Goal: Information Seeking & Learning: Learn about a topic

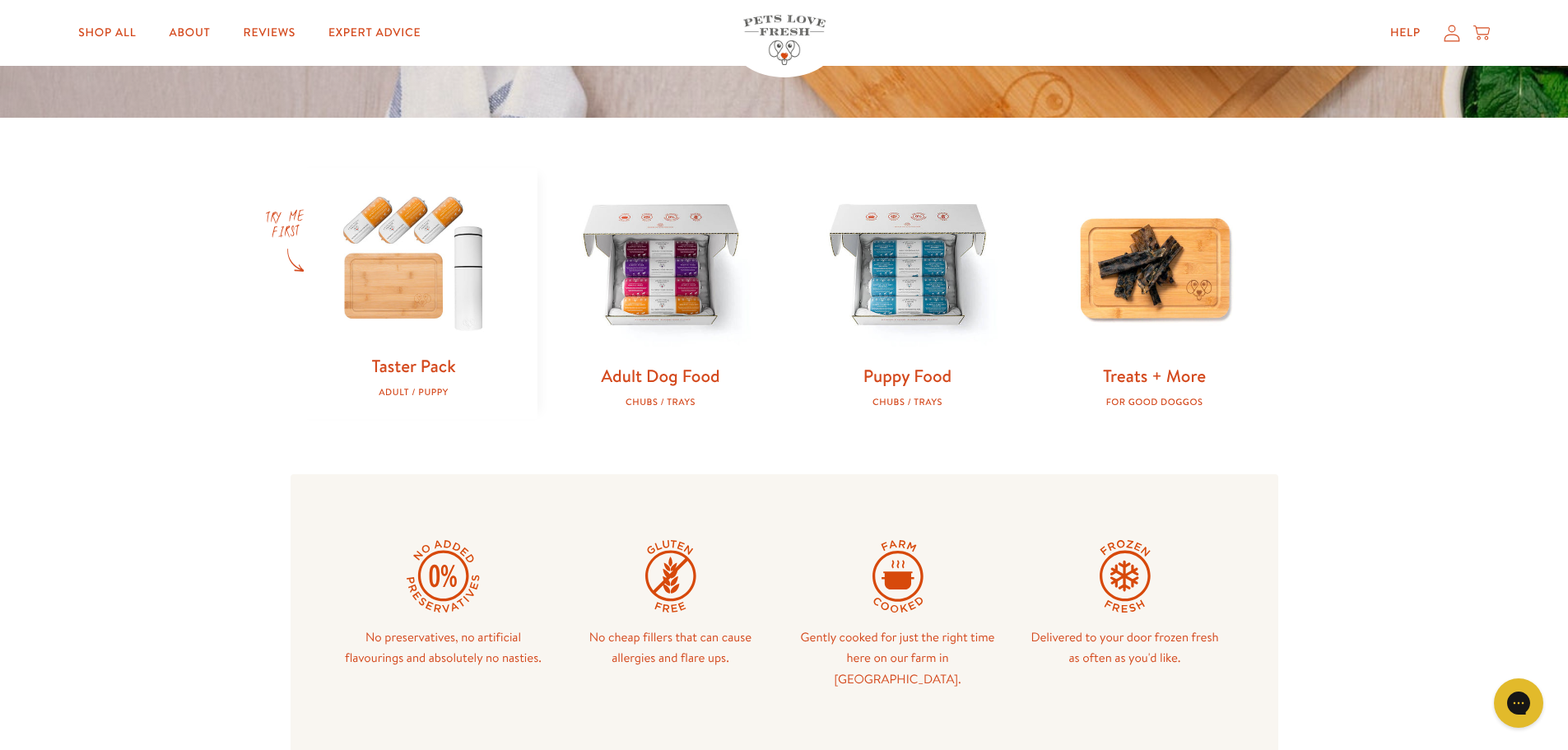
click at [393, 283] on img at bounding box center [414, 261] width 194 height 187
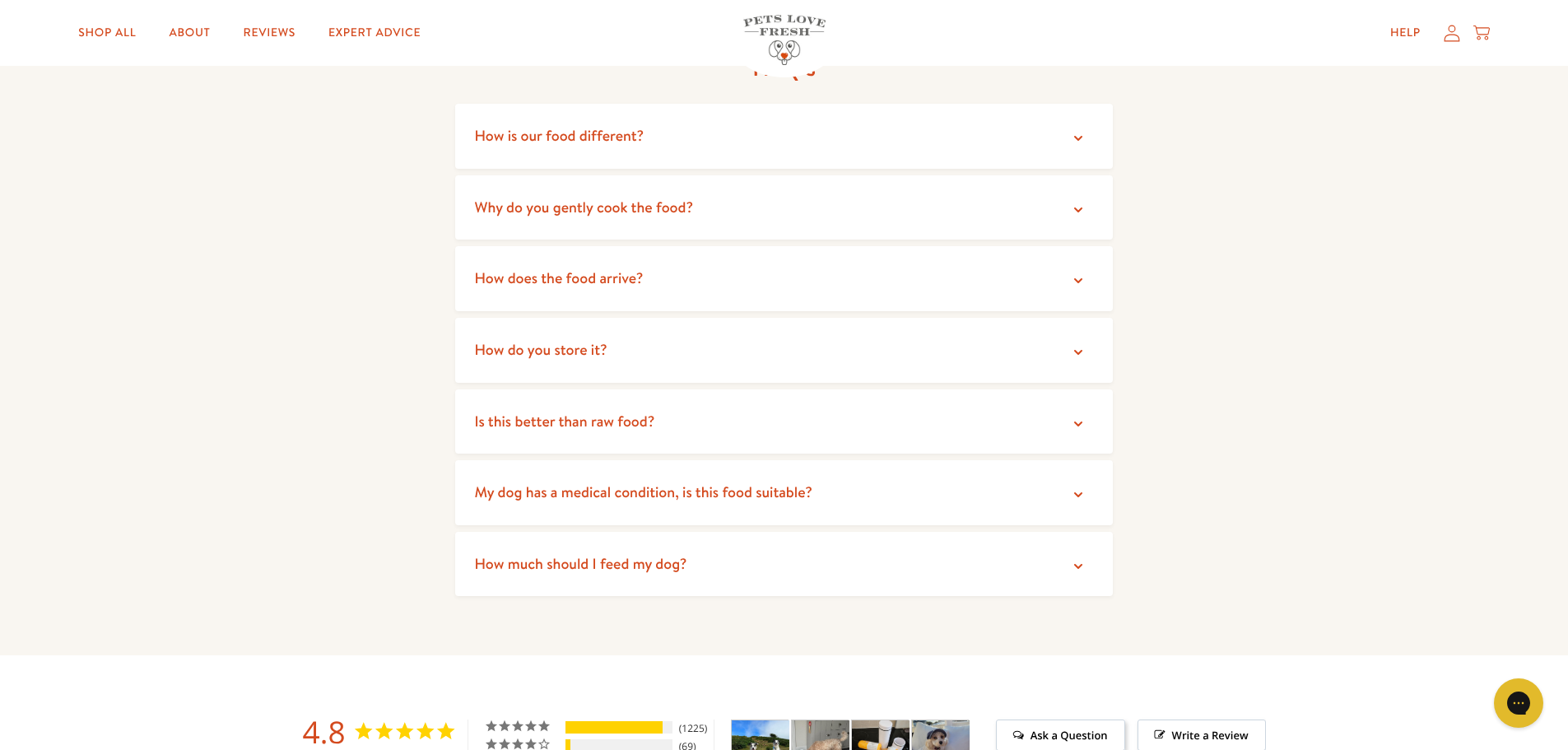
scroll to position [3212, 0]
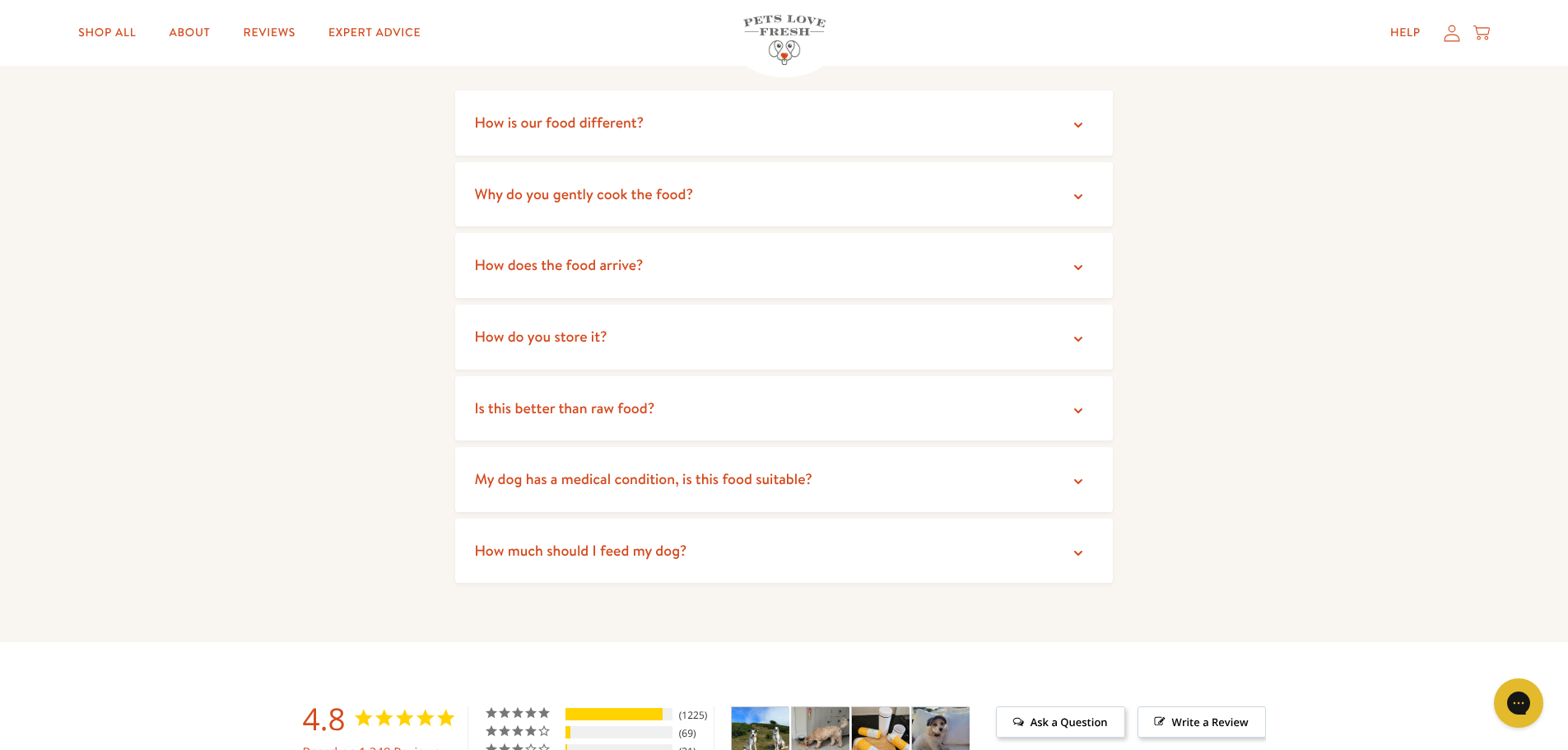
click at [1083, 260] on icon at bounding box center [1078, 268] width 17 height 17
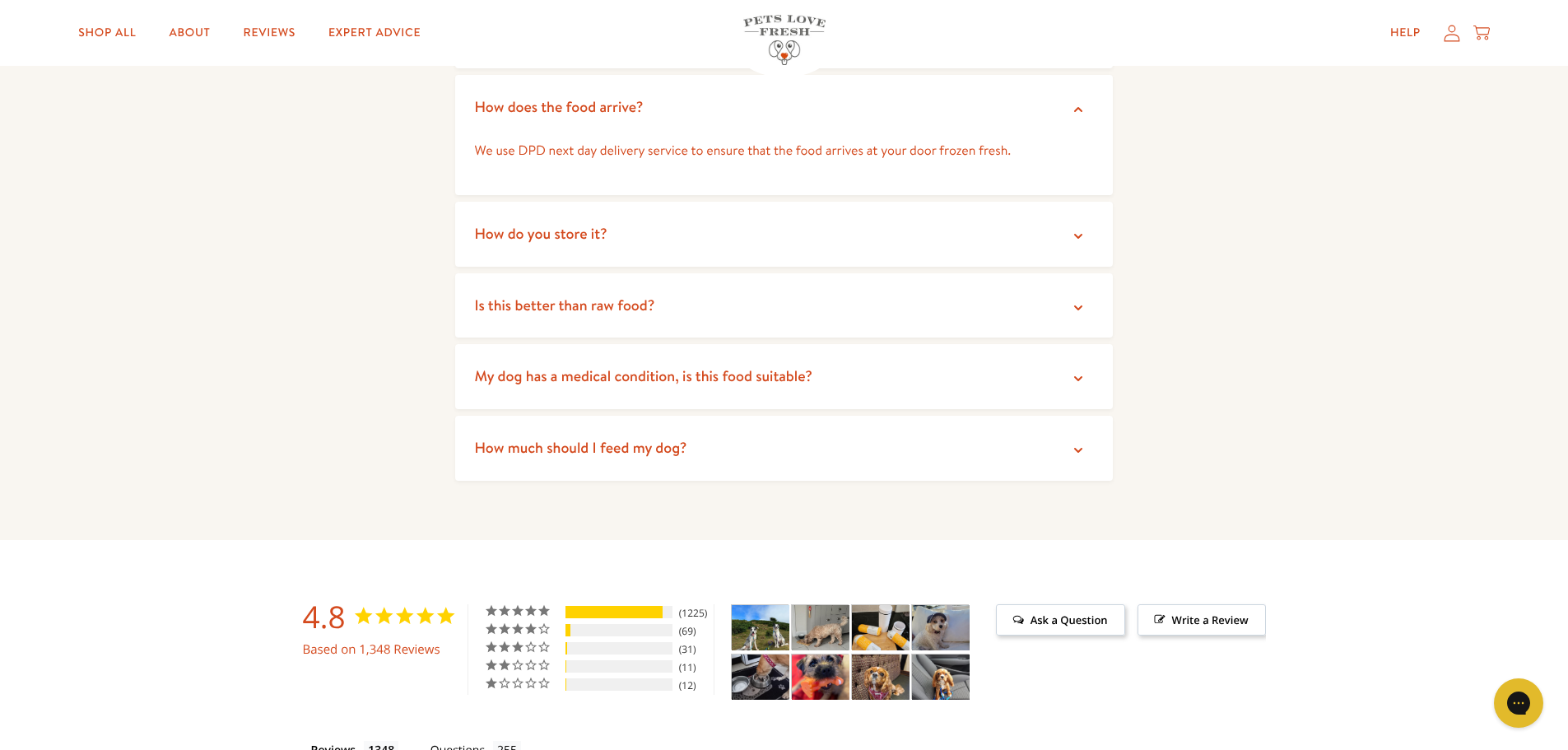
scroll to position [3376, 0]
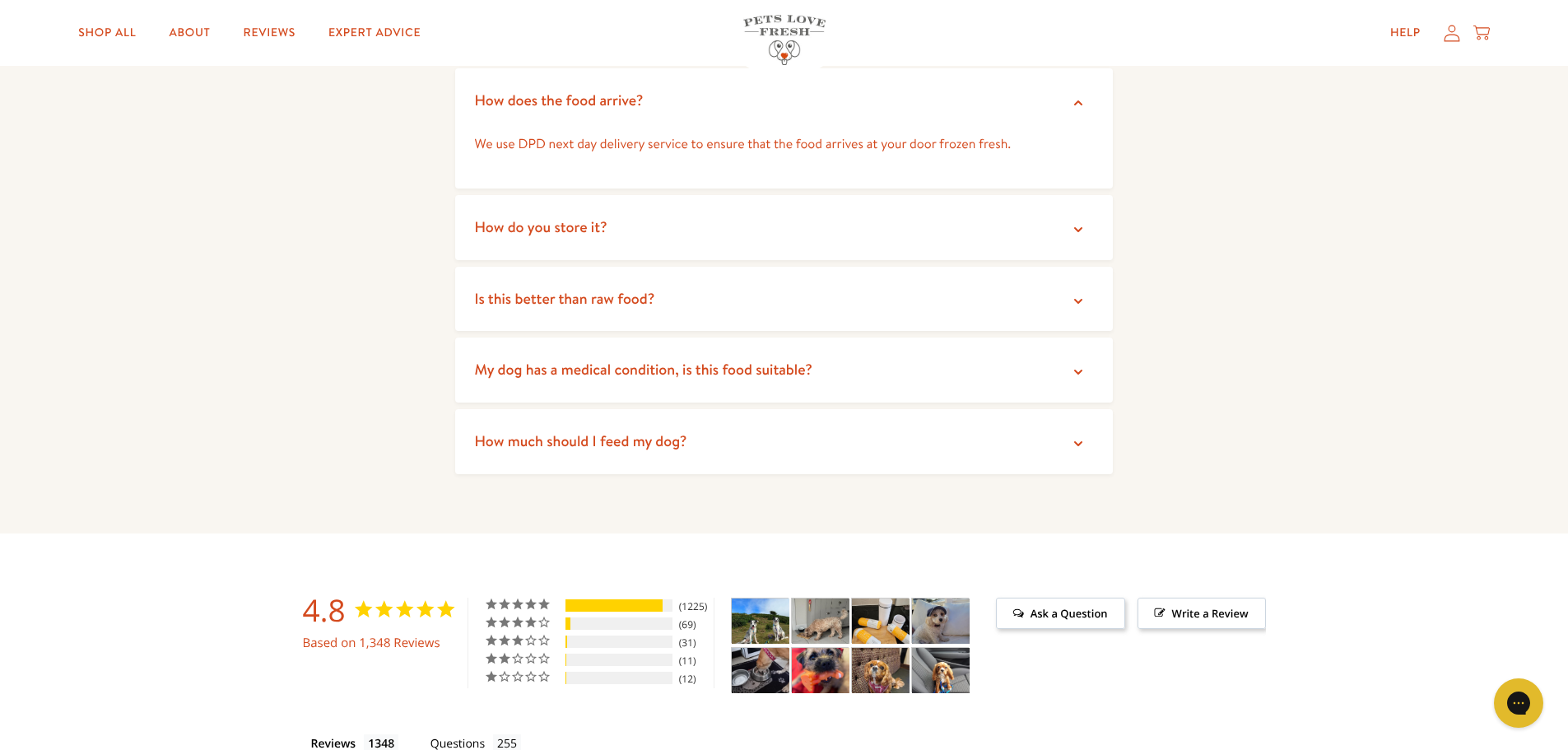
click at [1077, 222] on icon at bounding box center [1078, 229] width 17 height 17
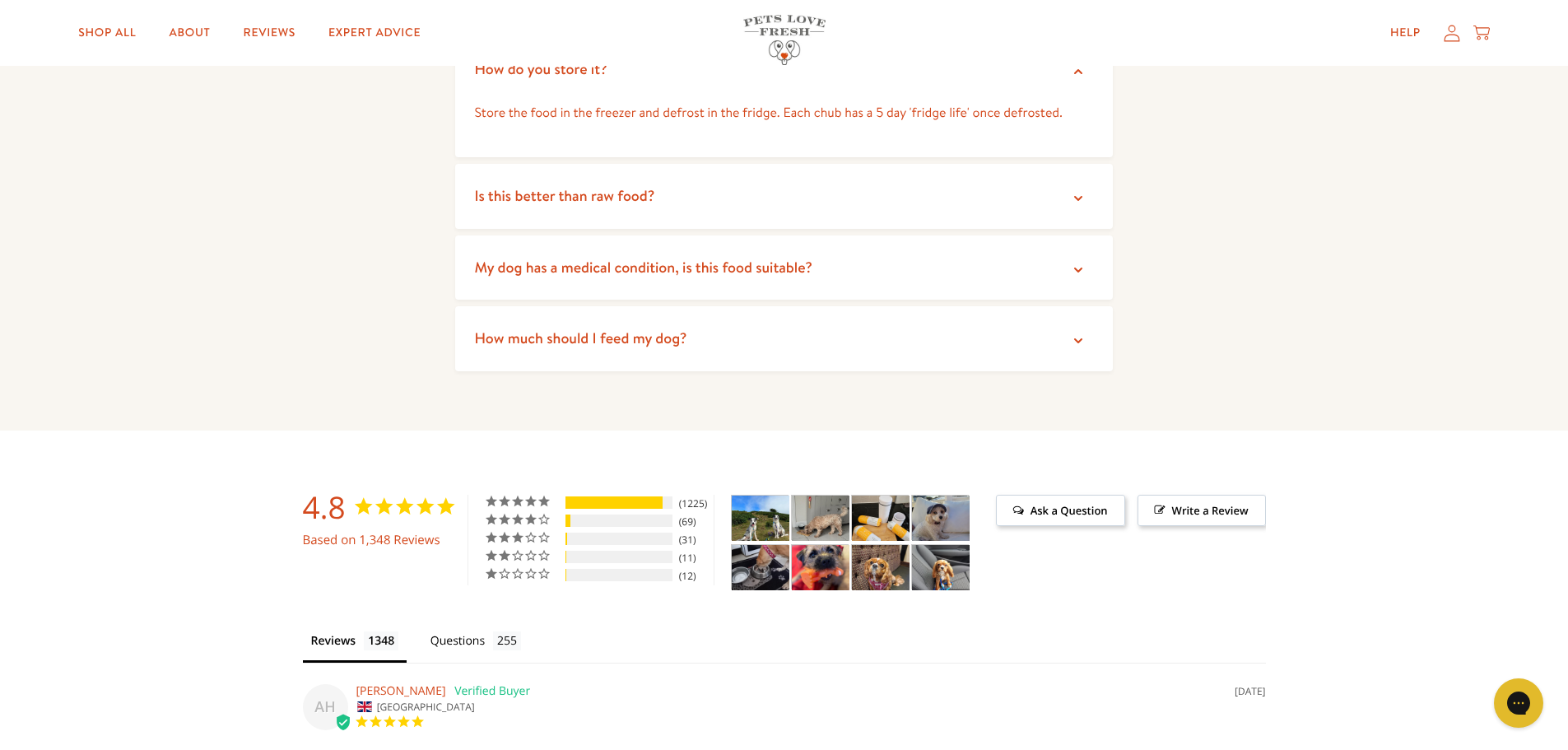
scroll to position [3541, 0]
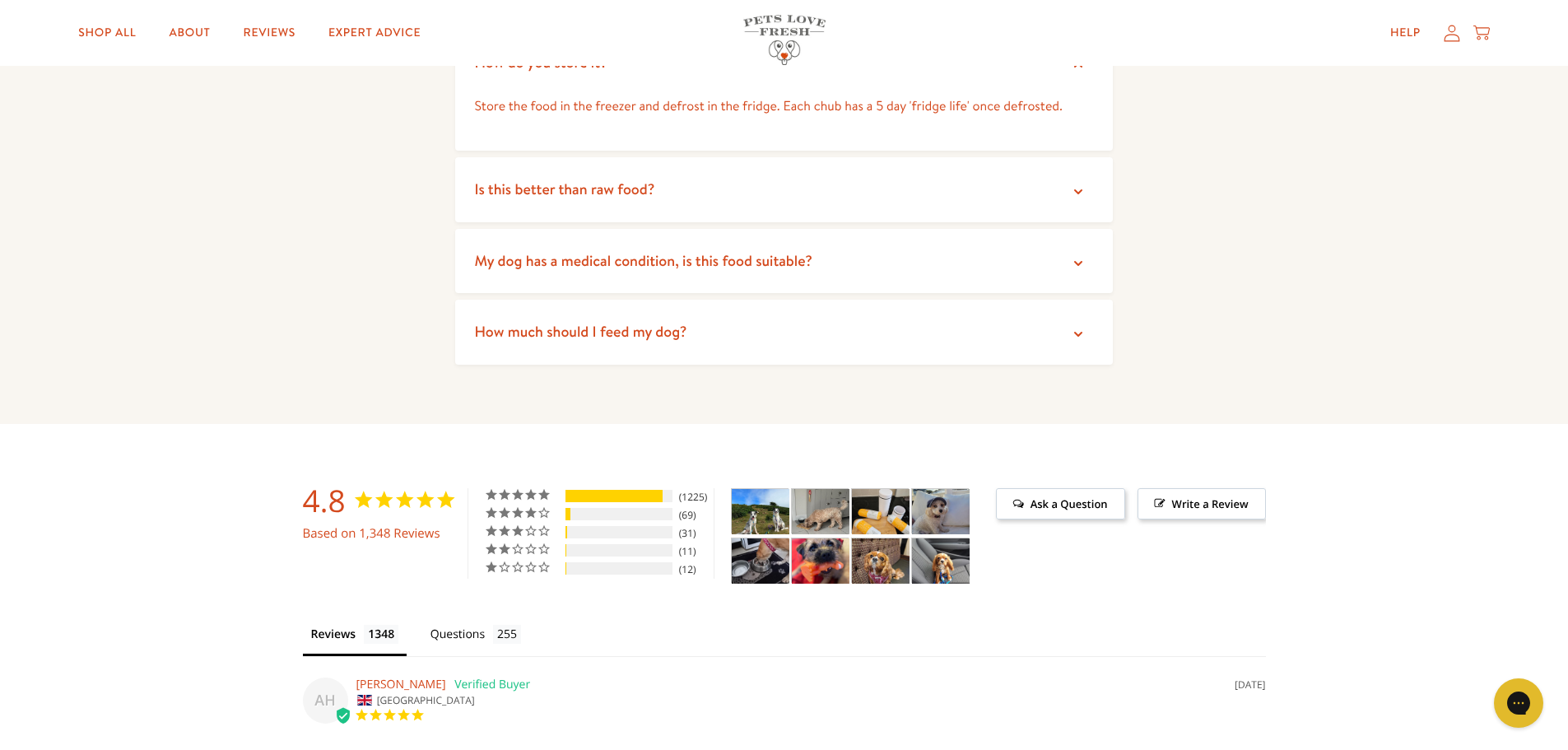
click at [1073, 183] on icon at bounding box center [1078, 191] width 17 height 17
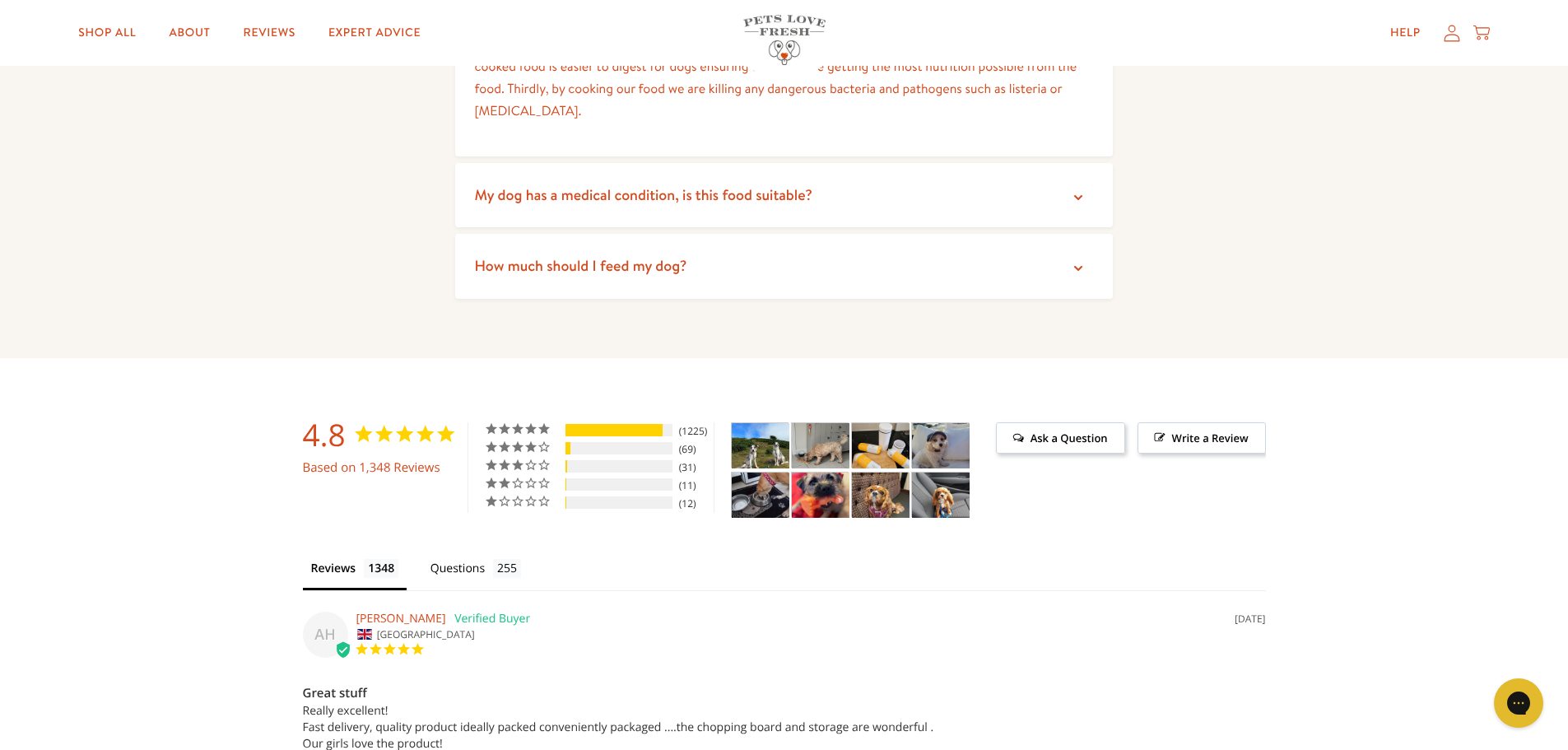
scroll to position [3788, 0]
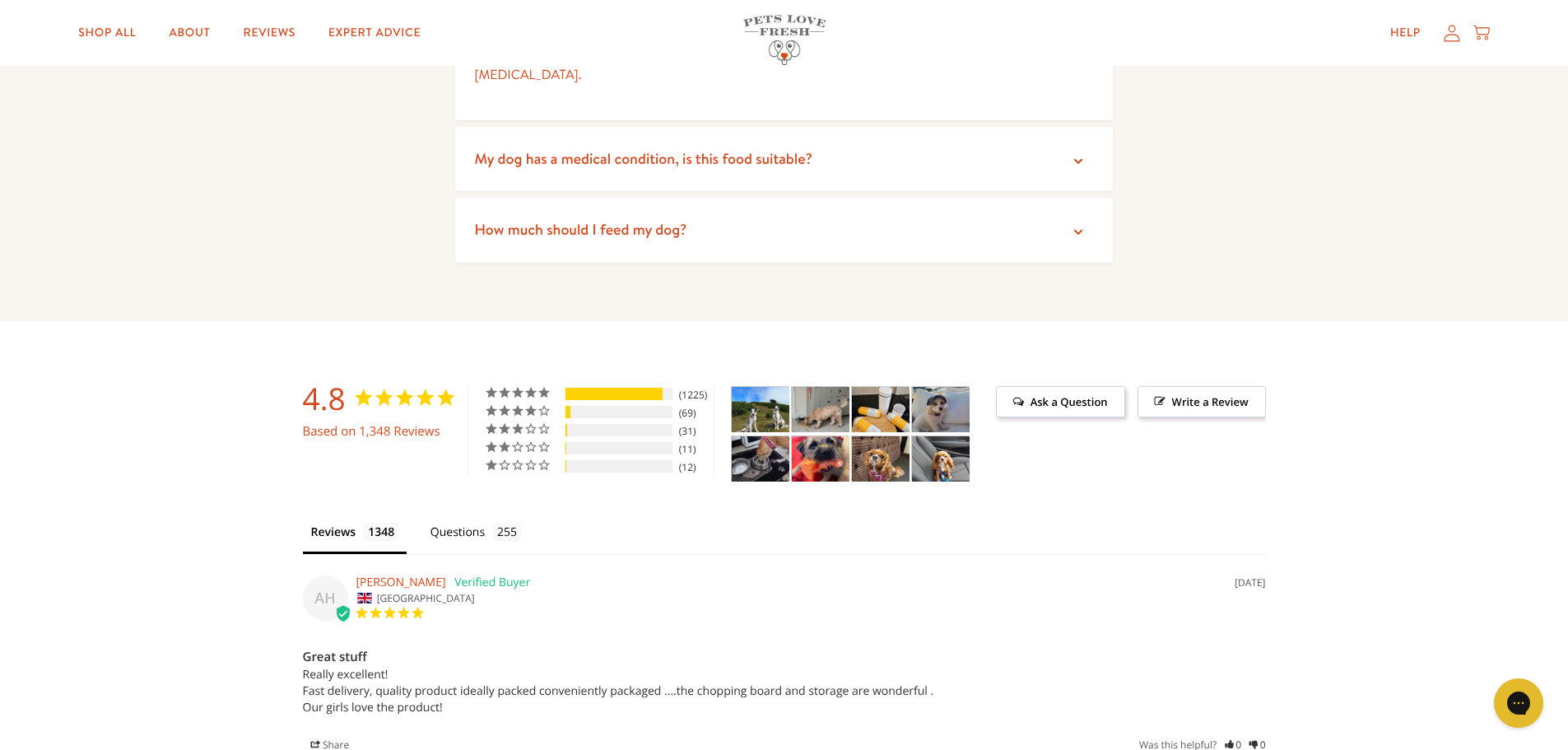
click at [1081, 224] on icon at bounding box center [1078, 231] width 17 height 17
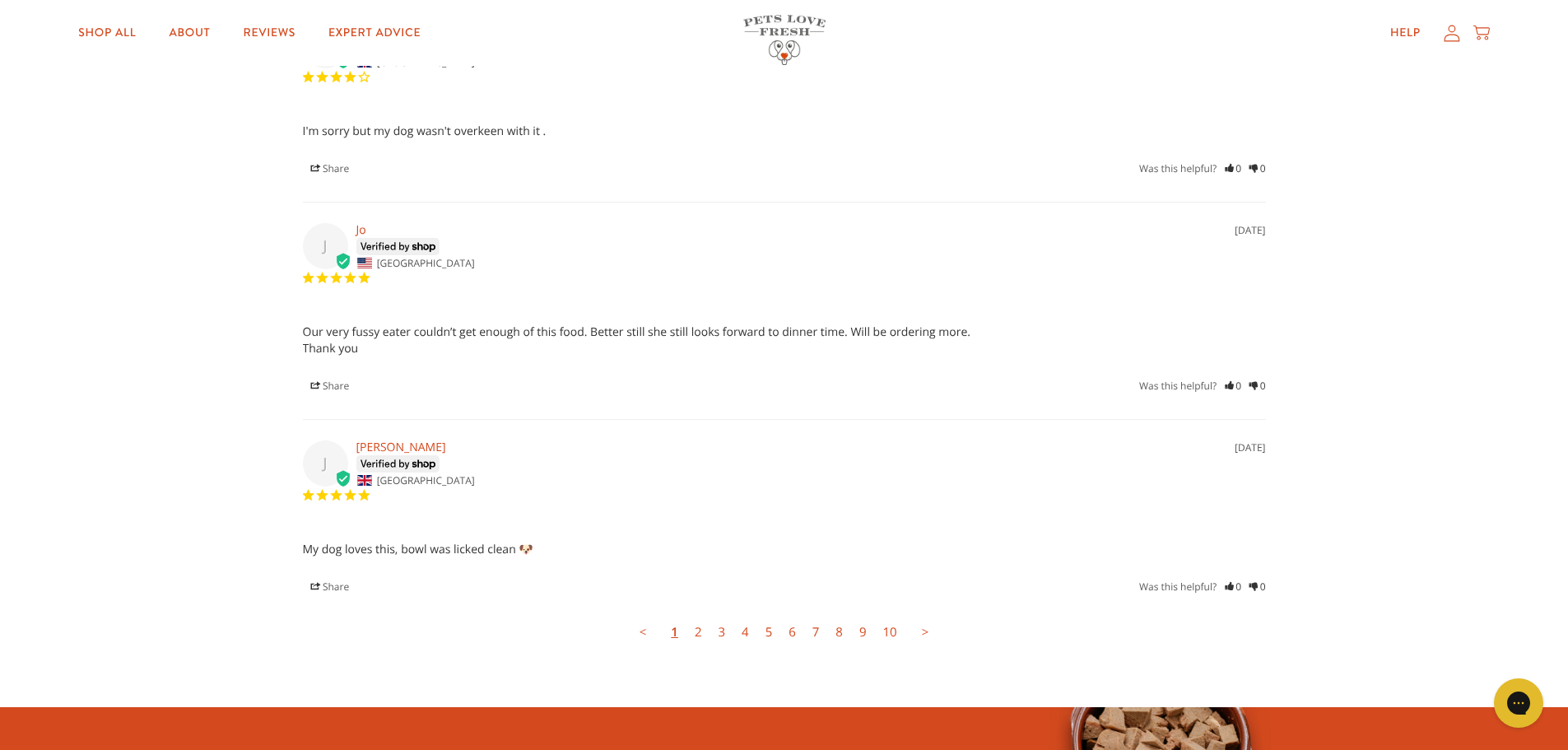
scroll to position [5023, 0]
